Goal: Transaction & Acquisition: Purchase product/service

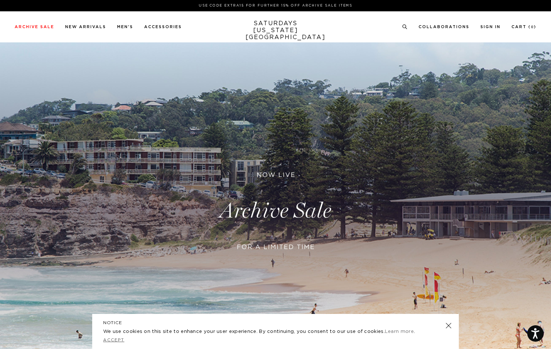
click at [106, 342] on link "Accept" at bounding box center [113, 340] width 21 height 4
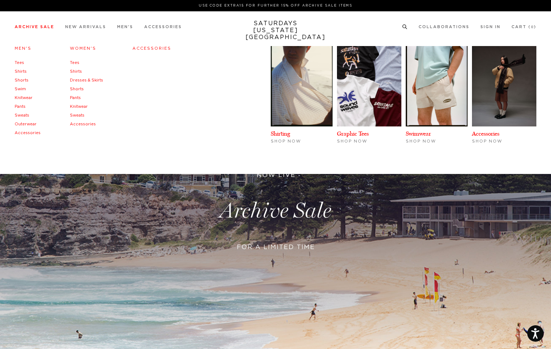
click at [17, 72] on link "Shirts" at bounding box center [21, 72] width 12 height 4
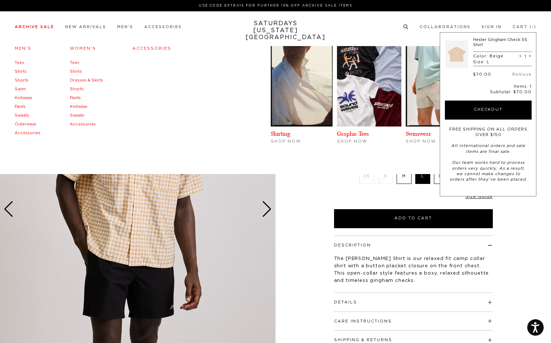
click at [74, 70] on link "Shirts" at bounding box center [76, 72] width 12 height 4
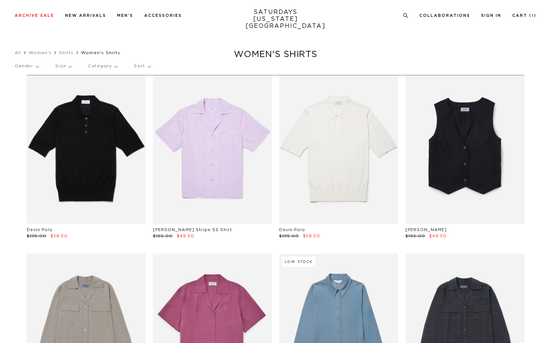
scroll to position [224, 0]
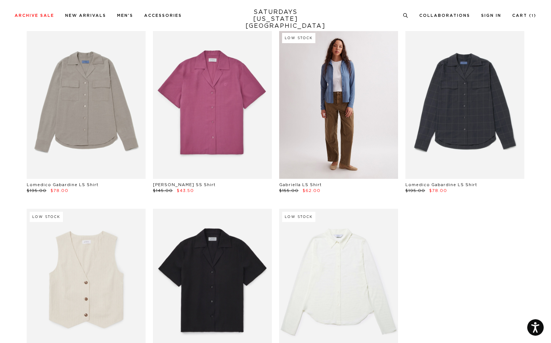
click at [340, 131] on link at bounding box center [338, 104] width 119 height 149
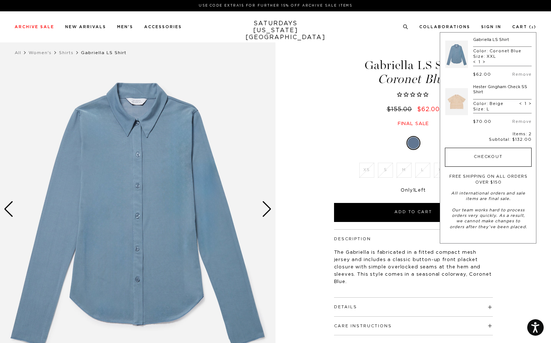
click at [482, 150] on button "Checkout" at bounding box center [488, 157] width 87 height 19
